Goal: Navigation & Orientation: Find specific page/section

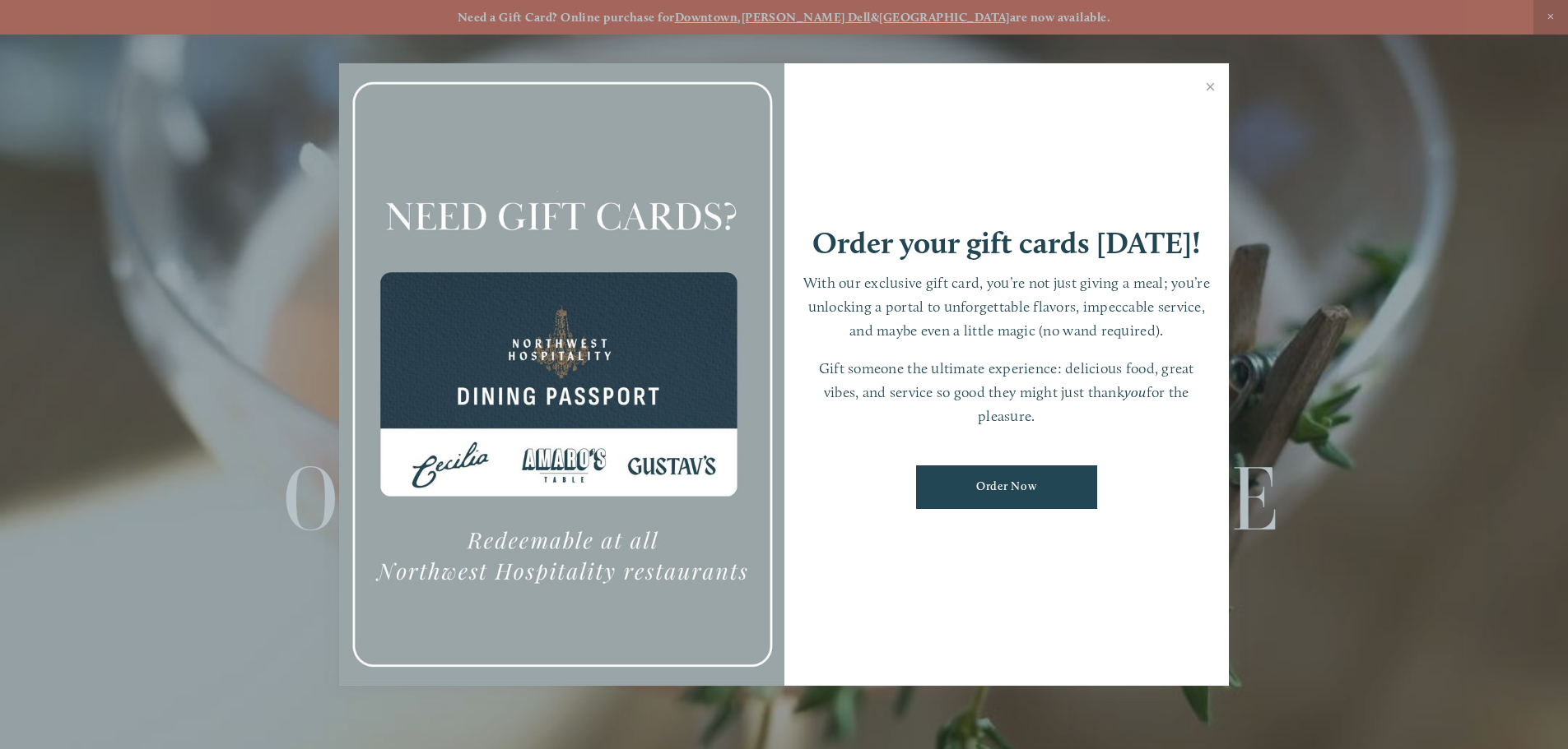
scroll to position [34, 0]
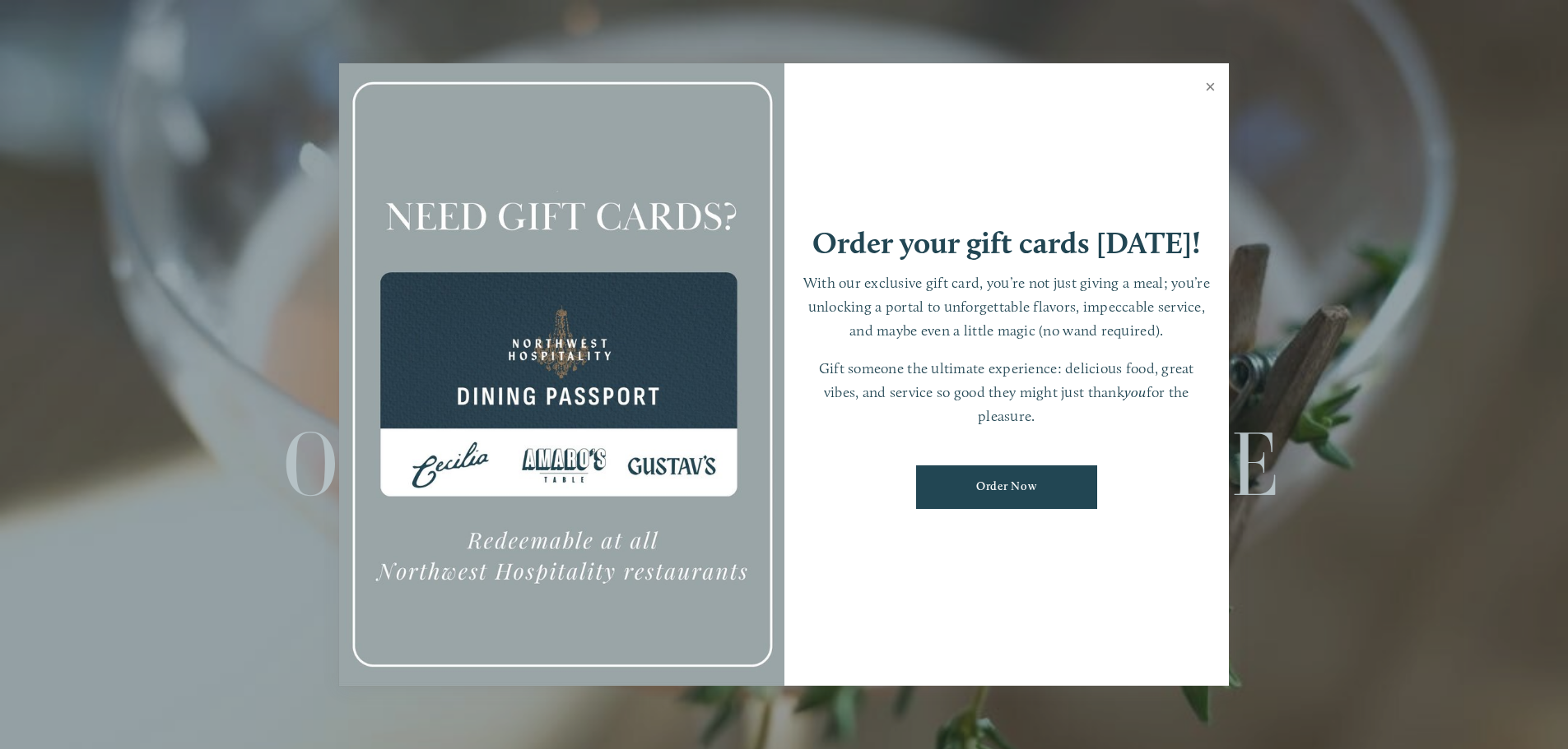
click at [1206, 85] on link "Close" at bounding box center [1210, 89] width 32 height 46
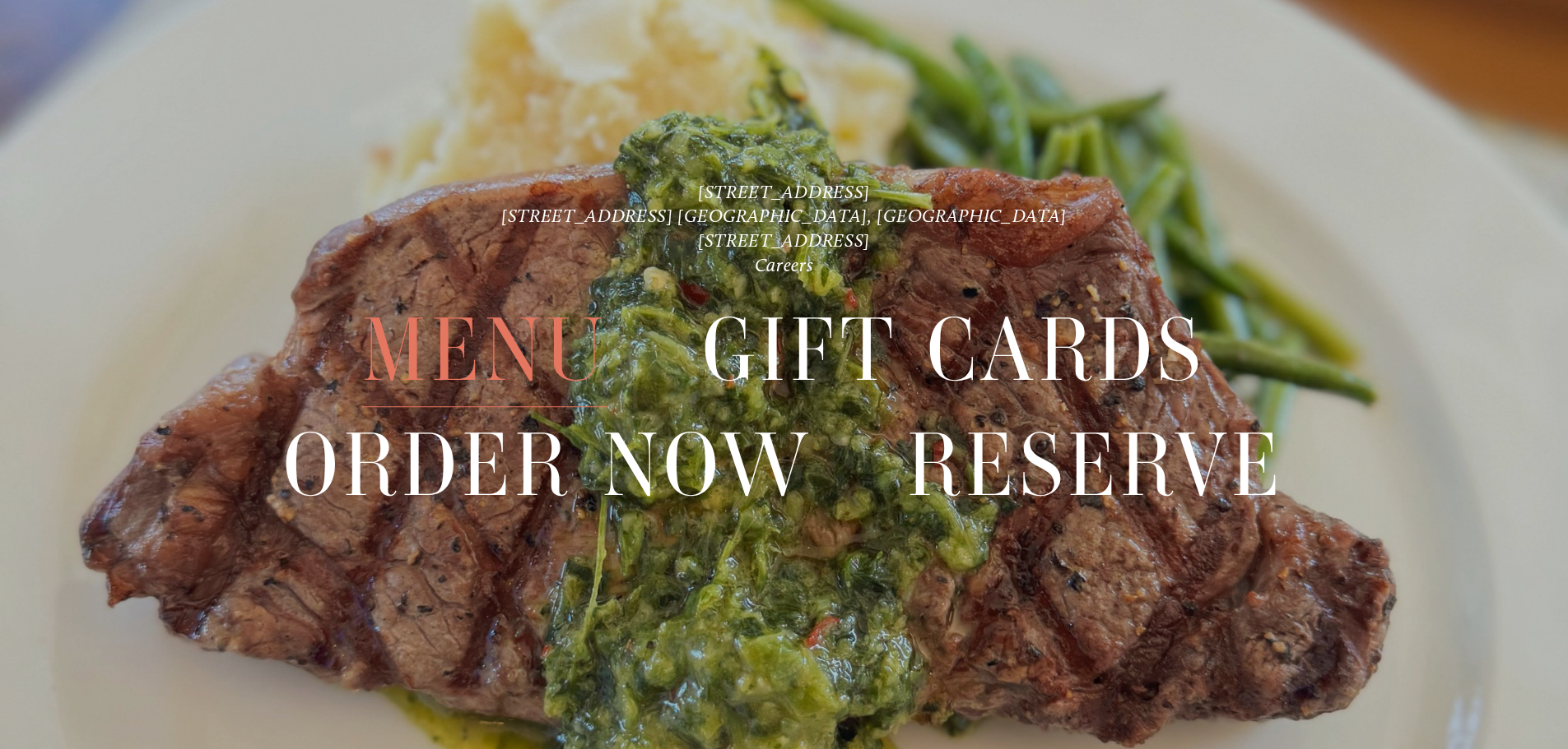
click at [537, 350] on span "Menu" at bounding box center [484, 350] width 245 height 114
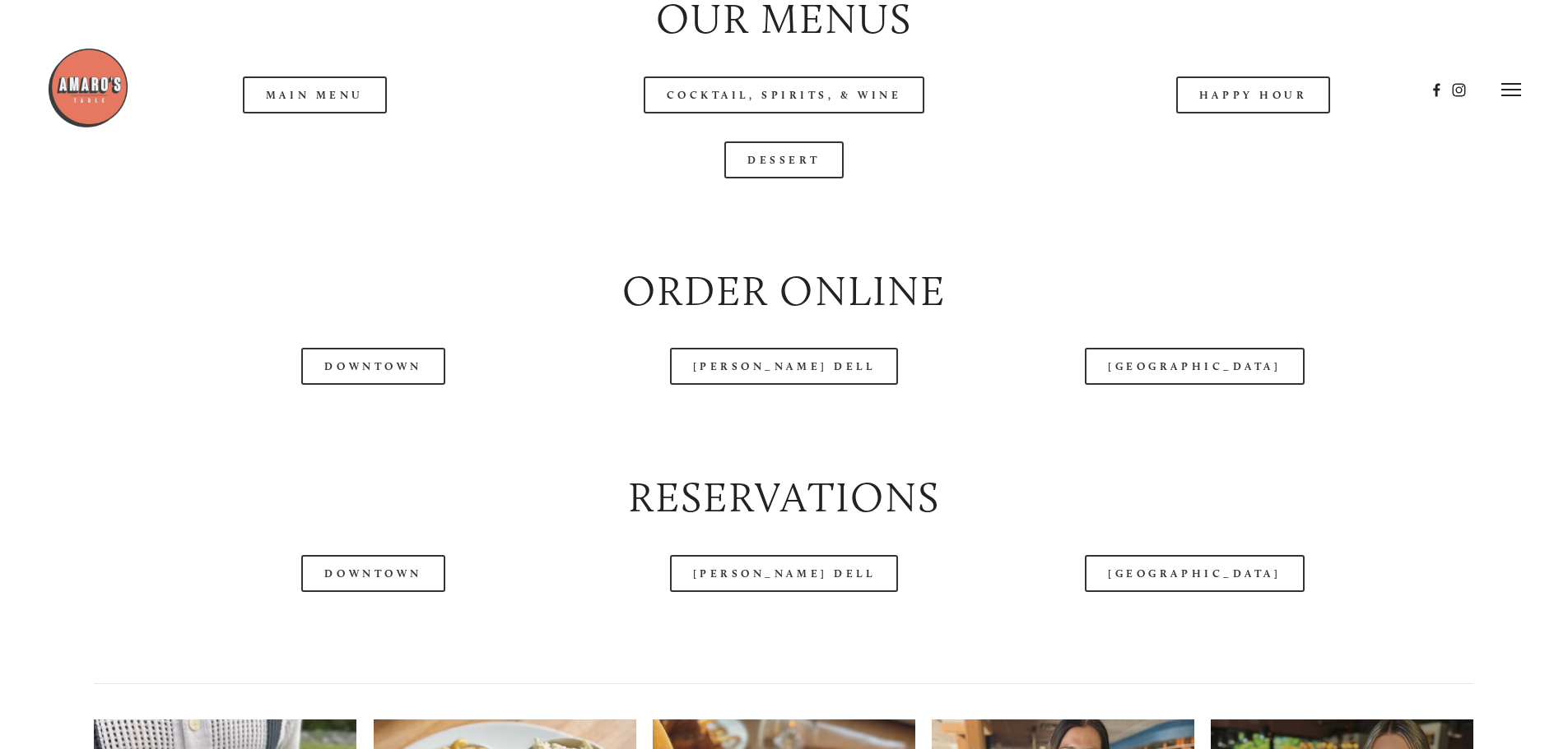
scroll to position [1810, 0]
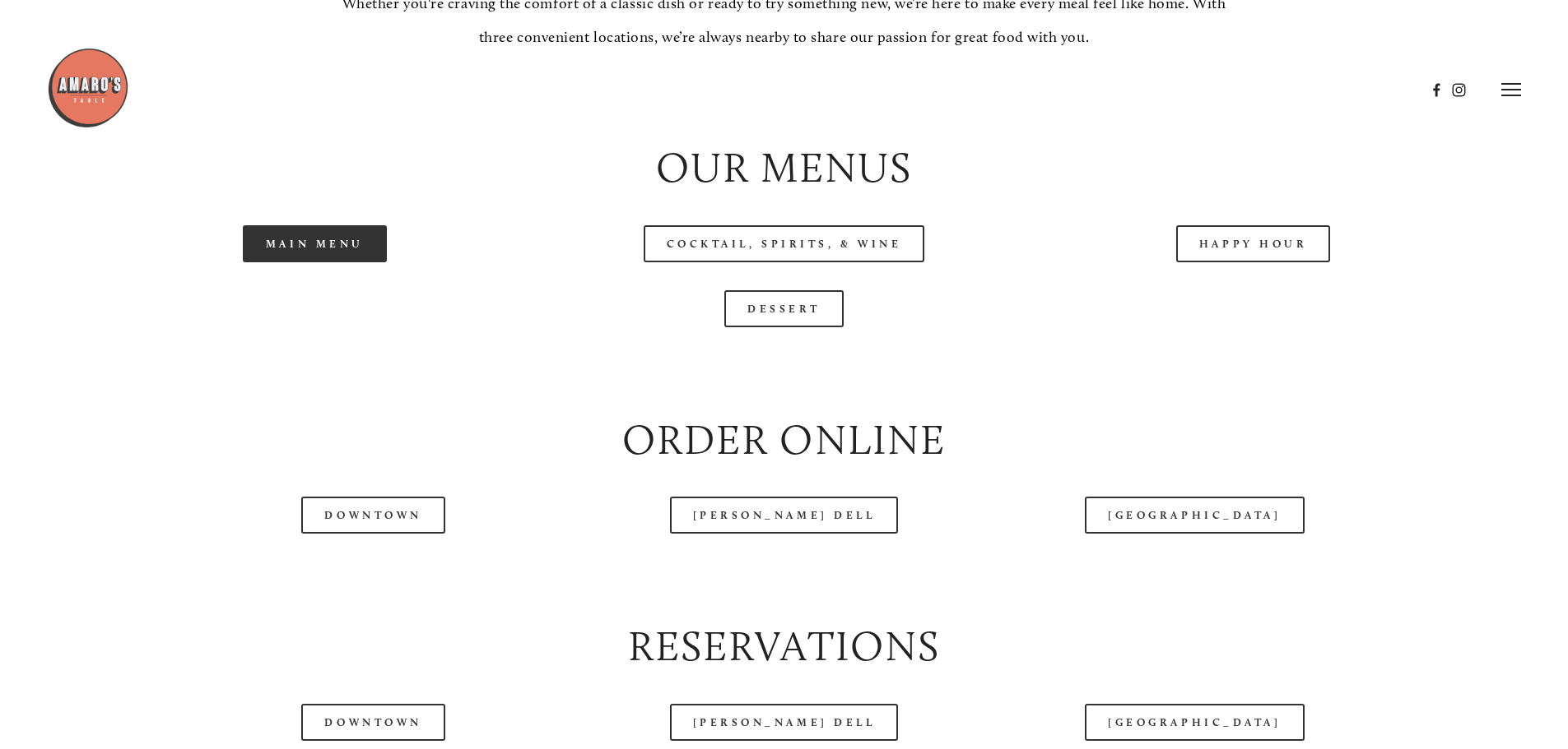
click at [350, 263] on link "Main Menu" at bounding box center [315, 244] width 144 height 37
